Goal: Task Accomplishment & Management: Use online tool/utility

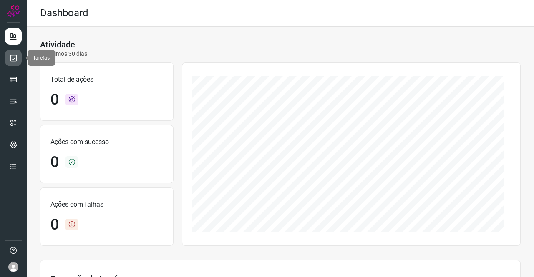
click at [18, 56] on link at bounding box center [13, 58] width 17 height 17
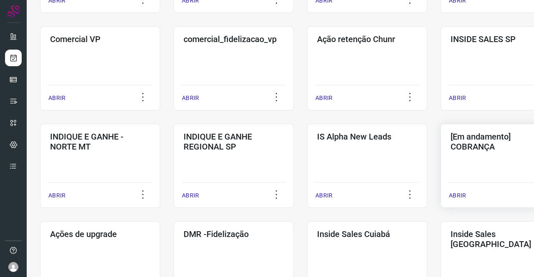
click at [481, 166] on div "[Em andamento] COBRANÇA ABRIR" at bounding box center [500, 166] width 120 height 84
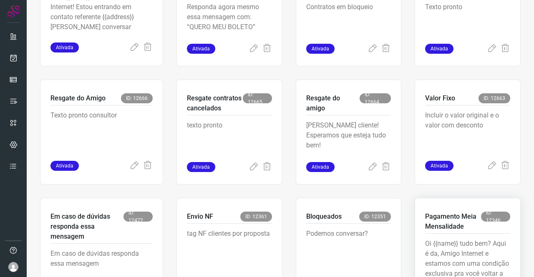
scroll to position [224, 0]
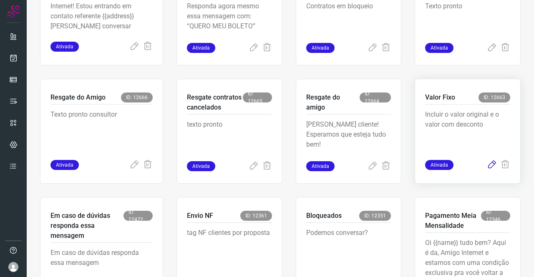
click at [487, 166] on icon at bounding box center [492, 165] width 10 height 10
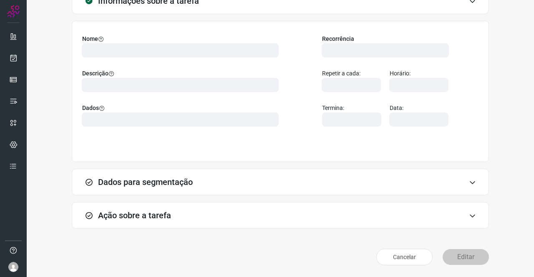
scroll to position [48, 0]
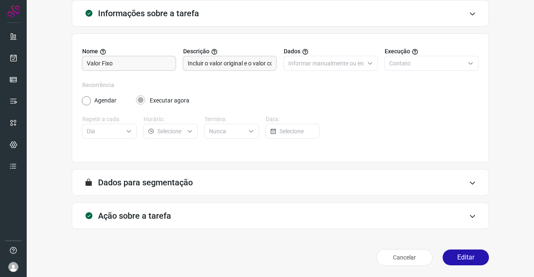
click at [185, 214] on div "Ação sobre a tarefa" at bounding box center [280, 216] width 417 height 27
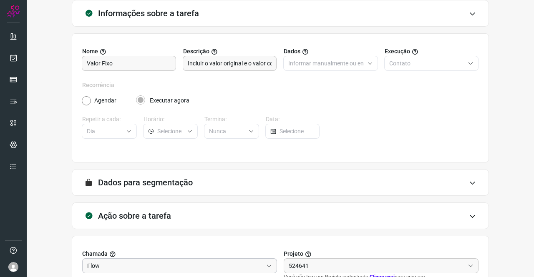
type input "Amigo 0800"
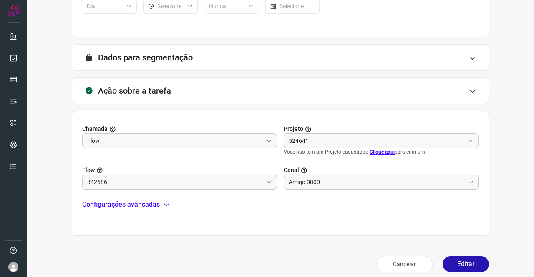
type input "DIM - valor fixo e valor original"
type input "API para o envio de mensagem ativa (em massa)"
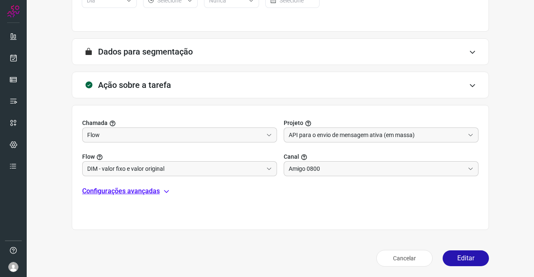
scroll to position [180, 0]
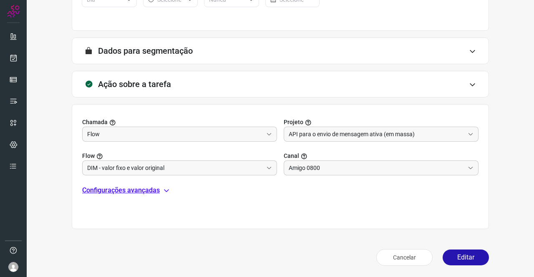
click at [107, 192] on p "Configurações avançadas" at bounding box center [121, 191] width 78 height 10
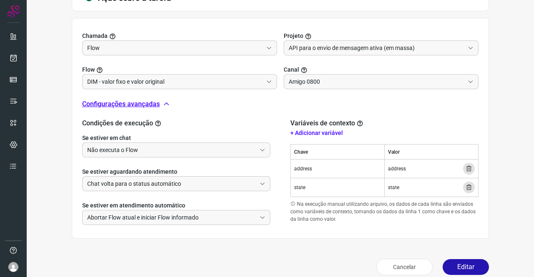
scroll to position [275, 0]
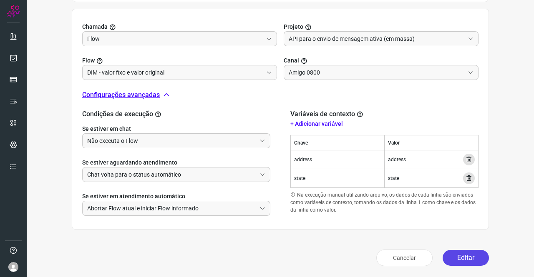
click at [448, 256] on button "Editar" at bounding box center [466, 258] width 46 height 16
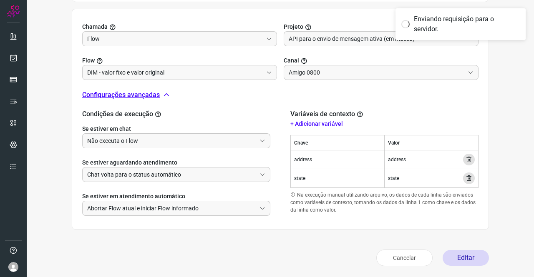
scroll to position [152, 0]
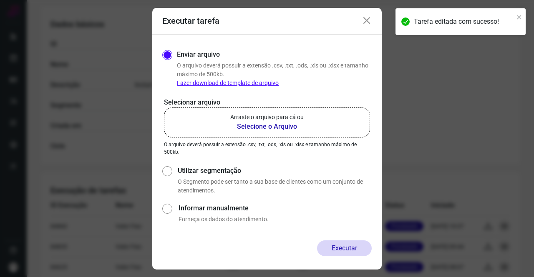
click at [249, 131] on b "Selecione o Arquivo" at bounding box center [266, 127] width 73 height 10
click at [0, 0] on input "Arraste o arquivo para cá ou Selecione o Arquivo" at bounding box center [0, 0] width 0 height 0
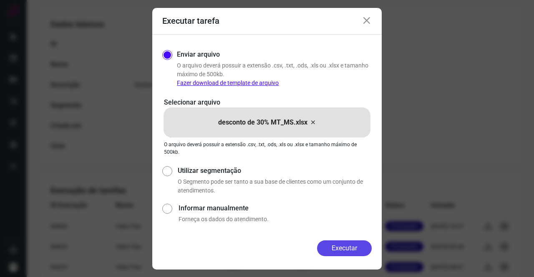
click at [361, 254] on button "Executar" at bounding box center [344, 249] width 55 height 16
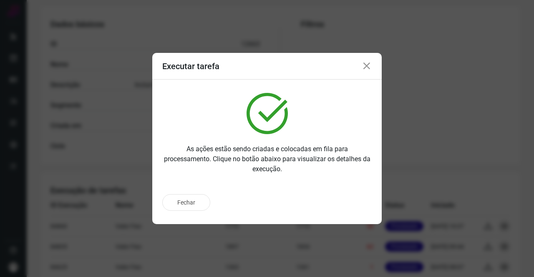
click at [368, 67] on icon at bounding box center [367, 66] width 10 height 10
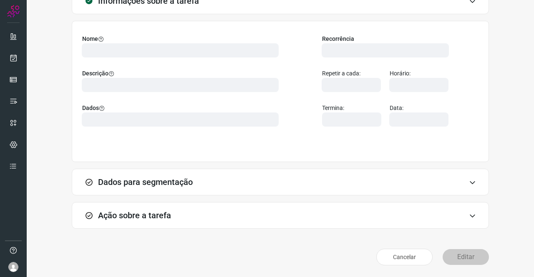
scroll to position [48, 0]
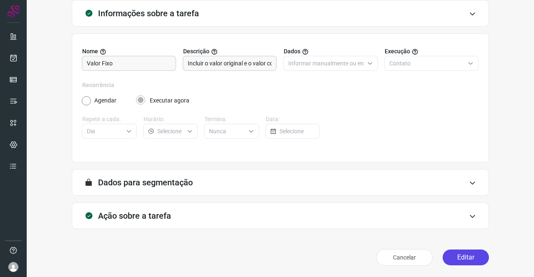
click at [460, 259] on button "Editar" at bounding box center [466, 258] width 46 height 16
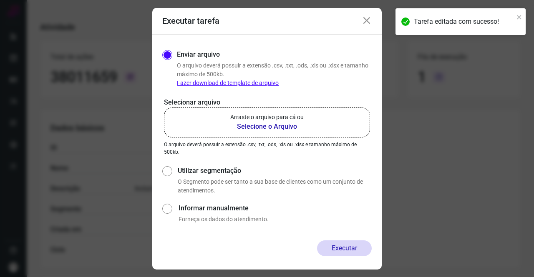
click at [261, 129] on b "Selecione o Arquivo" at bounding box center [266, 127] width 73 height 10
click at [0, 0] on input "Arraste o arquivo para cá ou Selecione o Arquivo" at bounding box center [0, 0] width 0 height 0
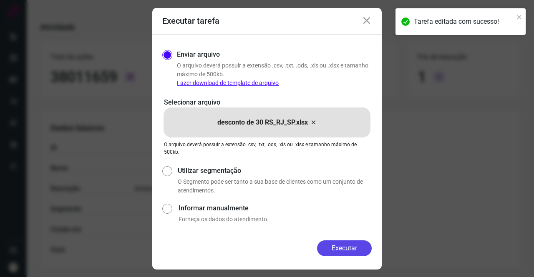
click at [354, 251] on button "Executar" at bounding box center [344, 249] width 55 height 16
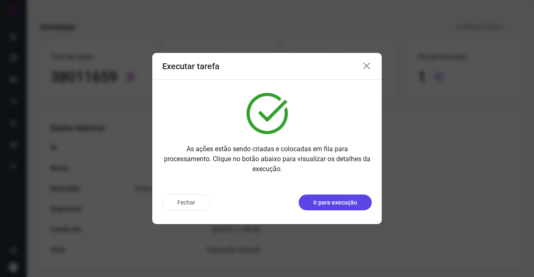
click at [328, 201] on p "Ir para execução" at bounding box center [335, 203] width 44 height 9
